Goal: Transaction & Acquisition: Purchase product/service

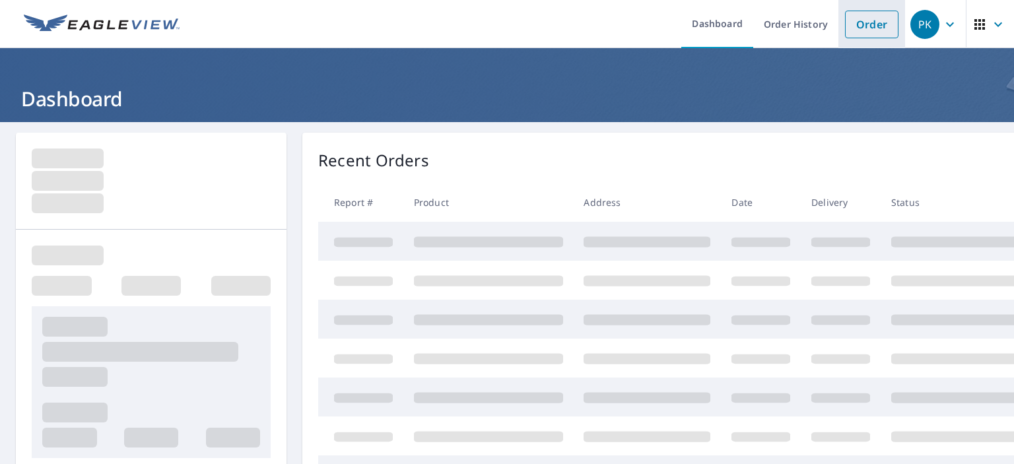
click at [864, 26] on link "Order" at bounding box center [871, 25] width 53 height 28
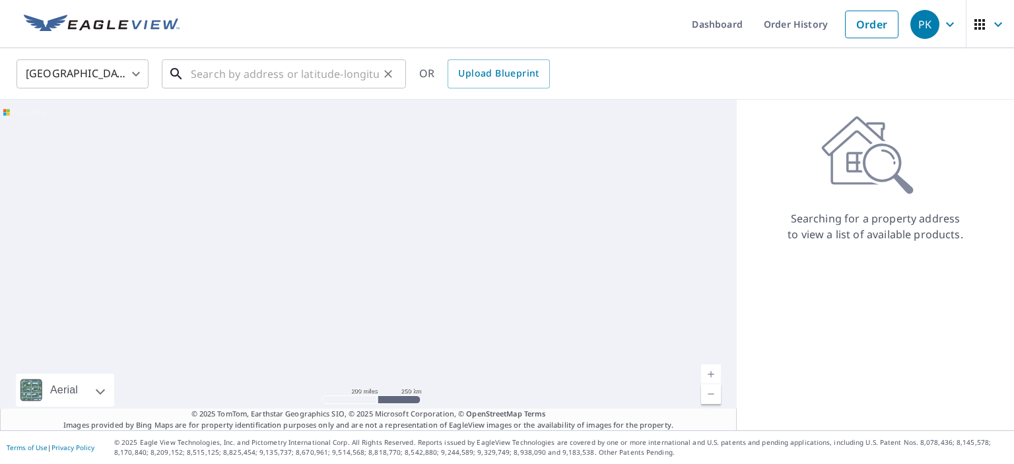
click at [306, 76] on input "text" at bounding box center [285, 73] width 188 height 37
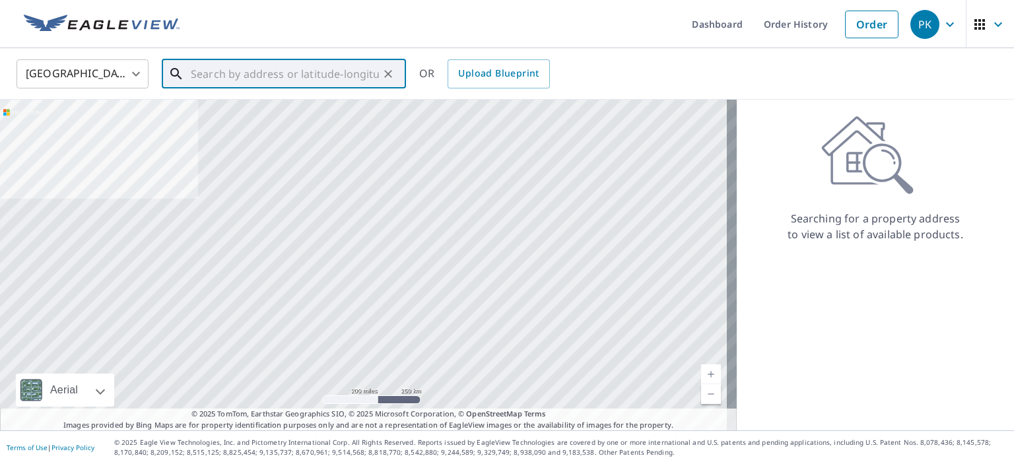
paste input "[STREET_ADDRESS][PERSON_NAME]"
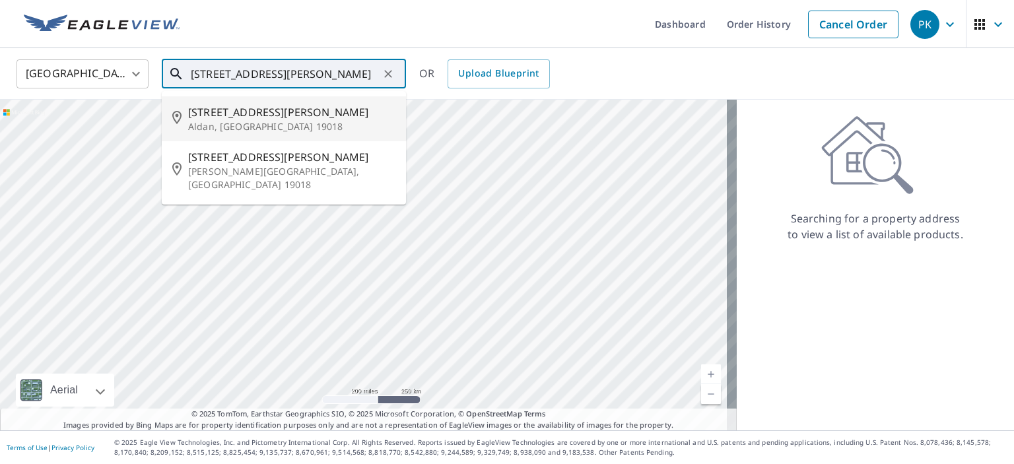
click at [240, 110] on span "[STREET_ADDRESS][PERSON_NAME]" at bounding box center [291, 112] width 207 height 16
type input "[STREET_ADDRESS][PERSON_NAME]"
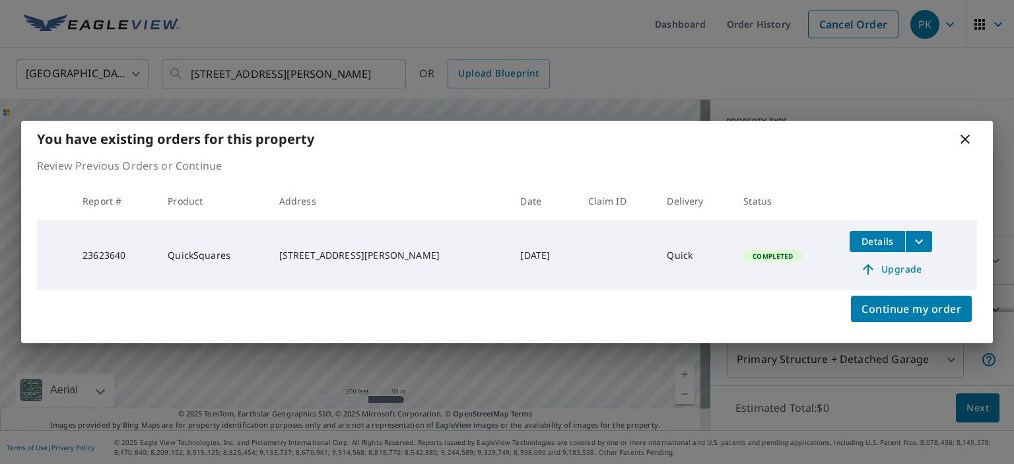
click at [964, 137] on icon at bounding box center [965, 139] width 16 height 16
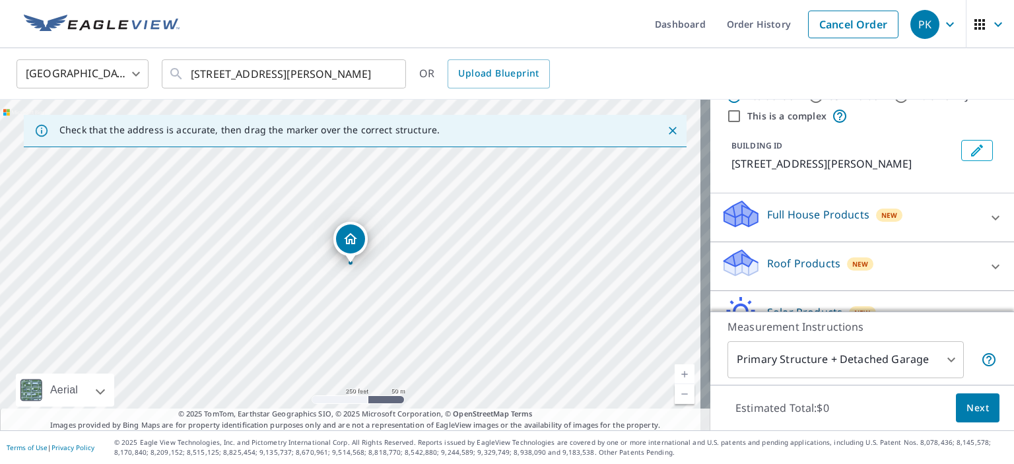
scroll to position [66, 0]
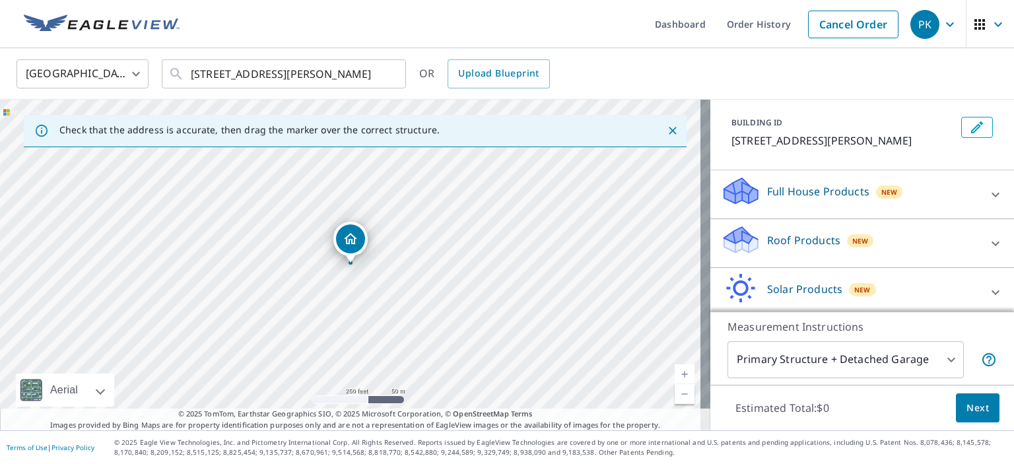
click at [820, 237] on p "Roof Products" at bounding box center [803, 240] width 73 height 16
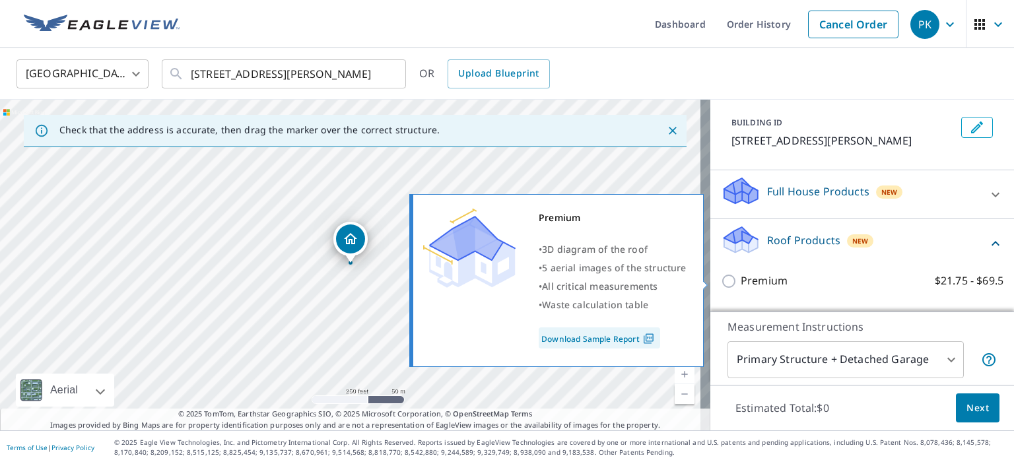
click at [744, 277] on p "Premium" at bounding box center [763, 281] width 47 height 16
click at [740, 277] on input "Premium $21.75 - $69.5" at bounding box center [731, 281] width 20 height 16
checkbox input "true"
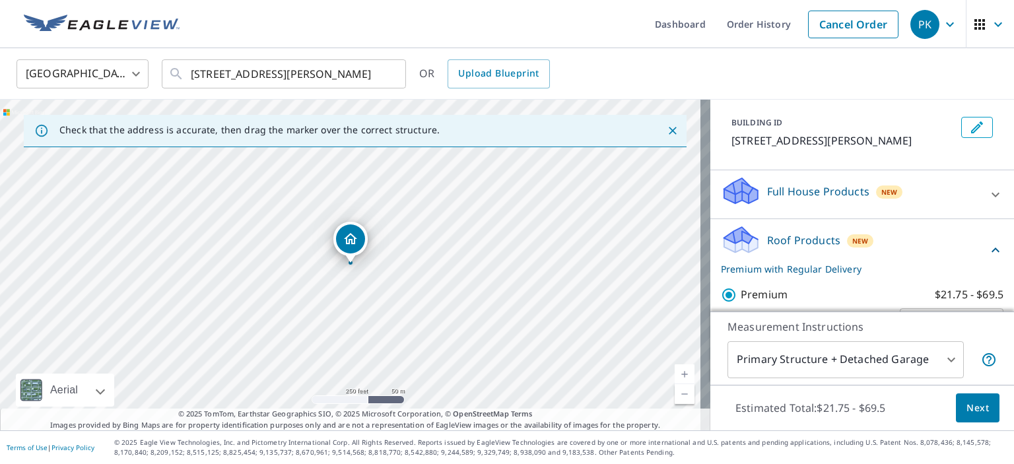
click at [971, 398] on button "Next" at bounding box center [978, 408] width 44 height 30
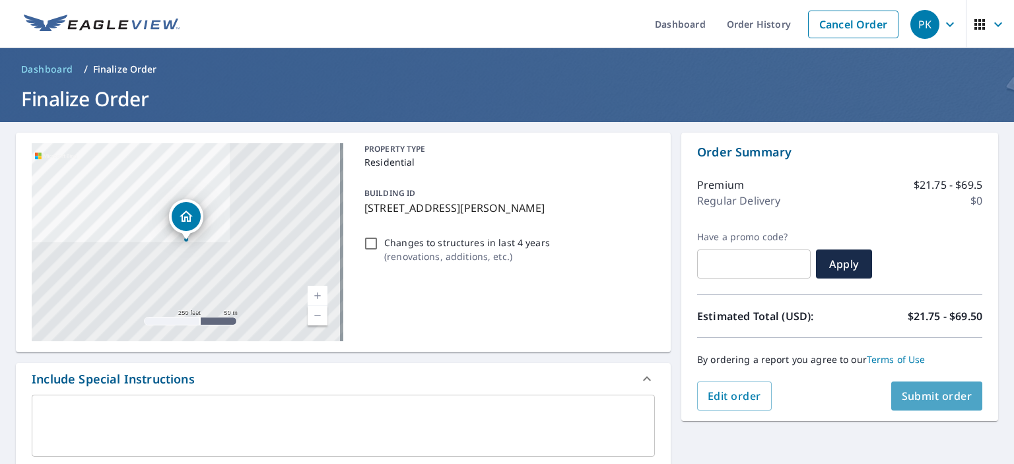
click at [929, 393] on span "Submit order" at bounding box center [937, 396] width 71 height 15
checkbox input "true"
